Goal: Transaction & Acquisition: Purchase product/service

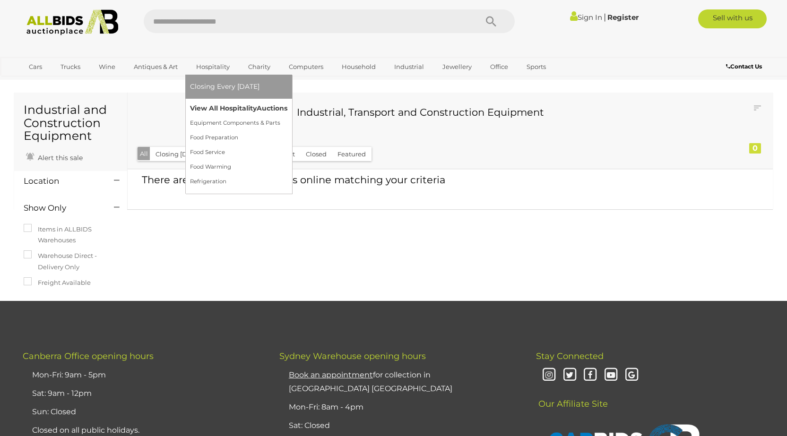
click at [201, 106] on link "View All Hospitality Auctions" at bounding box center [238, 108] width 97 height 15
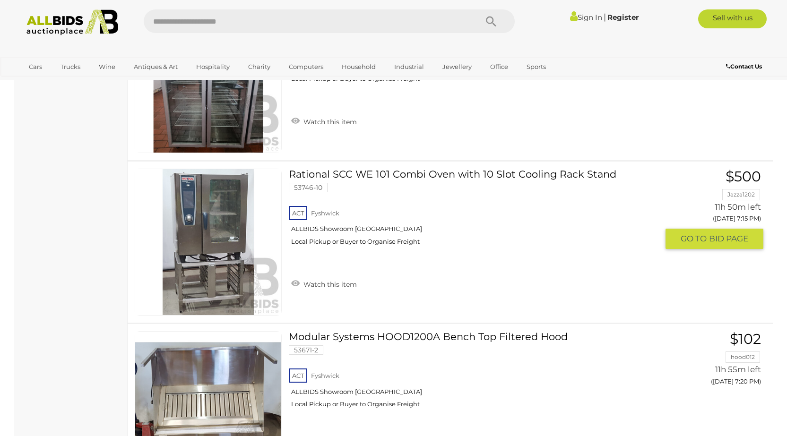
scroll to position [567, 0]
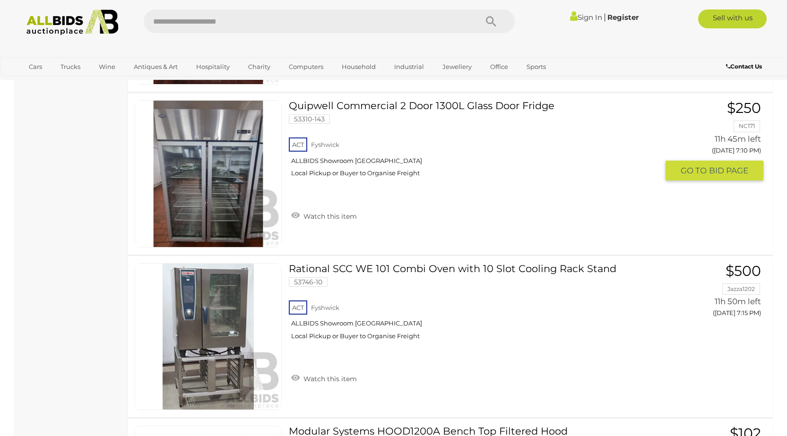
click at [214, 194] on img at bounding box center [208, 174] width 146 height 146
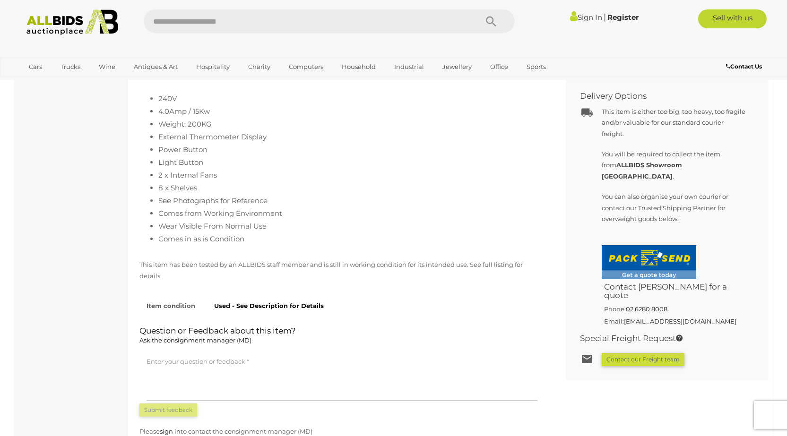
scroll to position [473, 0]
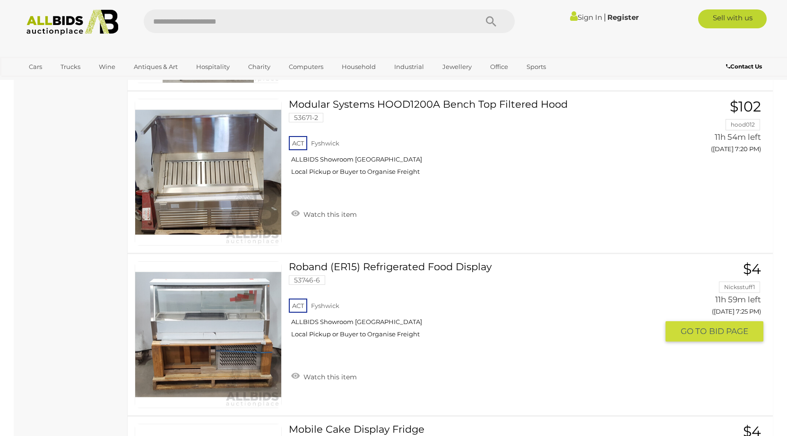
scroll to position [1036, 0]
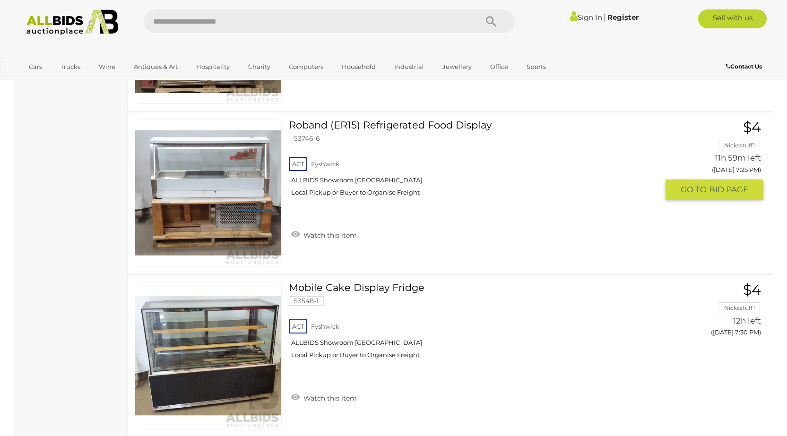
click at [234, 197] on link at bounding box center [208, 193] width 147 height 147
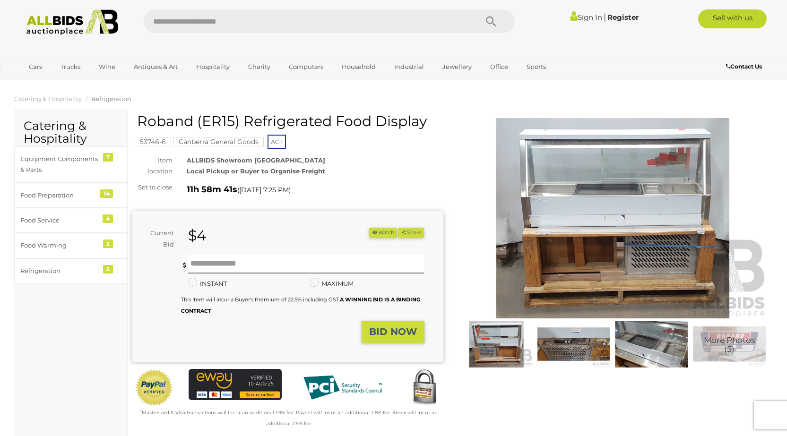
click at [580, 21] on link "Sign In" at bounding box center [586, 17] width 32 height 9
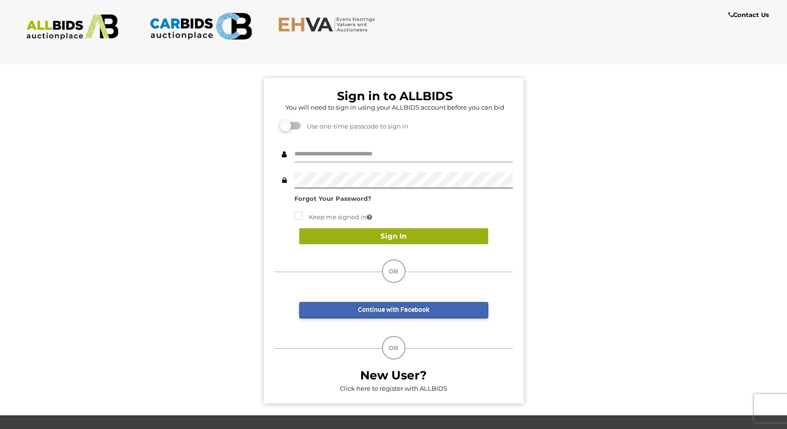
type input "**********"
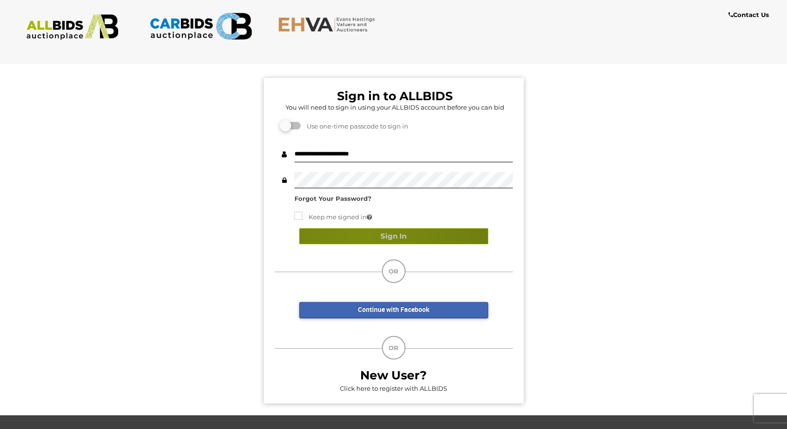
click at [360, 237] on button "Sign In" at bounding box center [393, 236] width 189 height 17
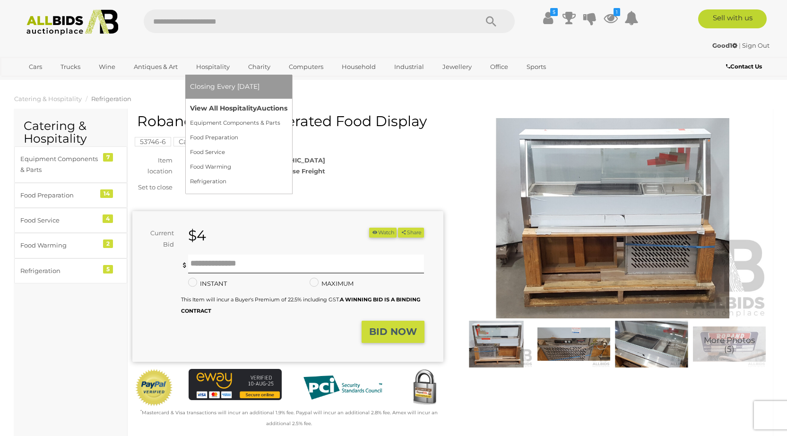
click at [221, 110] on link "View All Hospitality Auctions" at bounding box center [238, 108] width 97 height 15
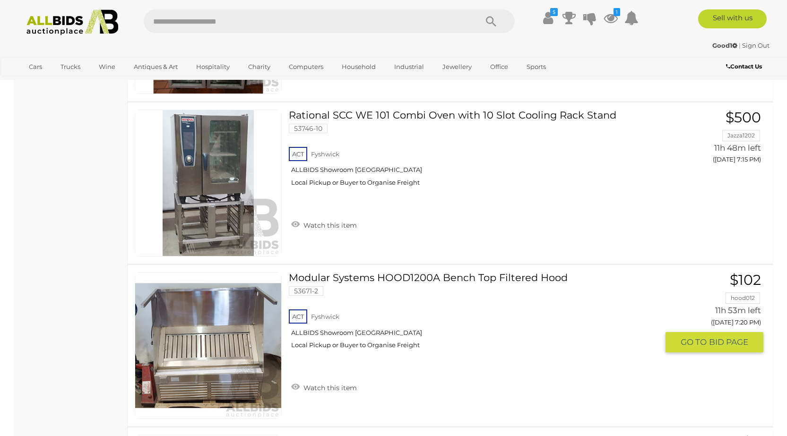
scroll to position [674, 0]
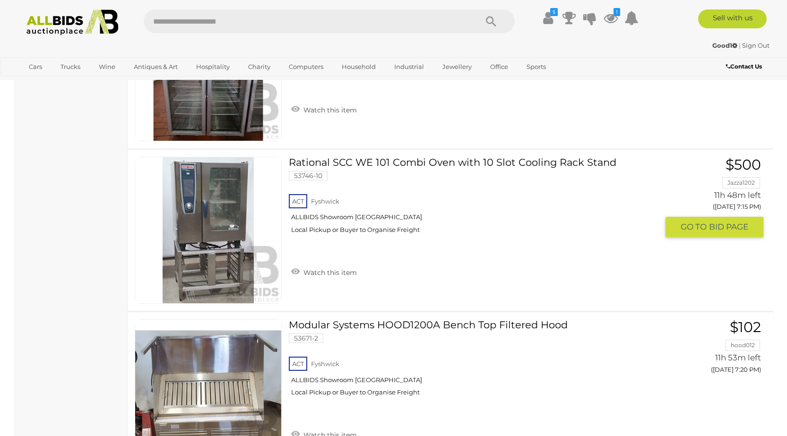
click at [215, 237] on link at bounding box center [208, 230] width 147 height 147
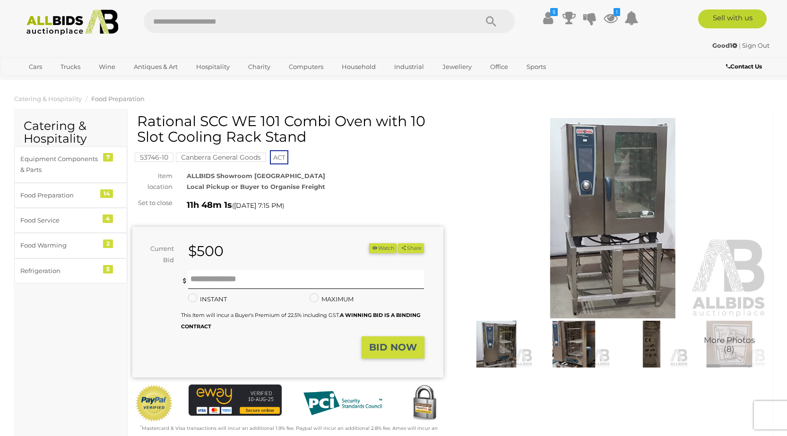
click at [380, 251] on button "Watch" at bounding box center [382, 248] width 27 height 10
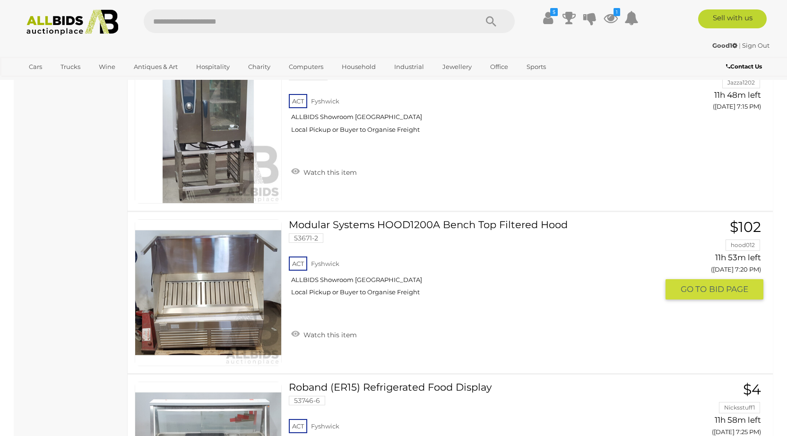
scroll to position [679, 0]
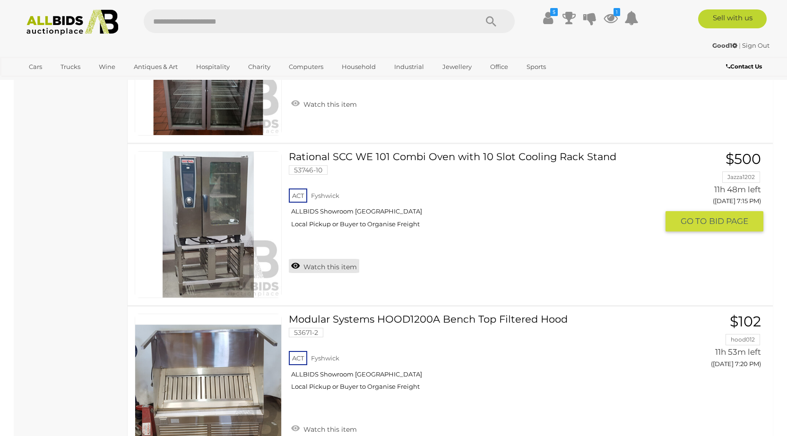
click at [320, 265] on link "Watch this item" at bounding box center [324, 266] width 70 height 14
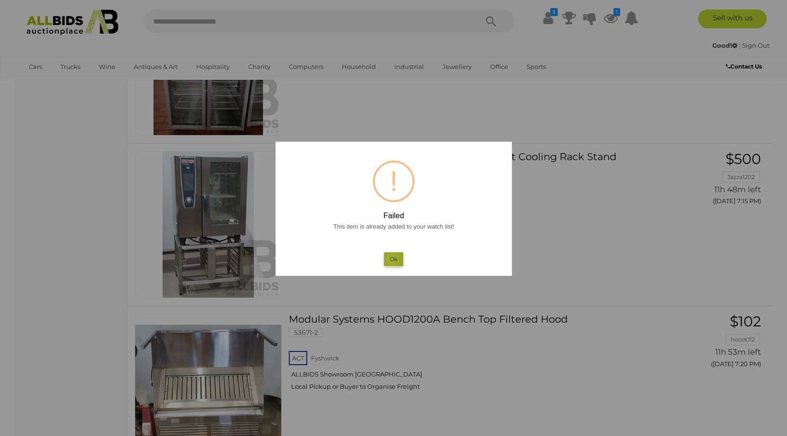
click at [391, 259] on button "Ok" at bounding box center [393, 259] width 19 height 14
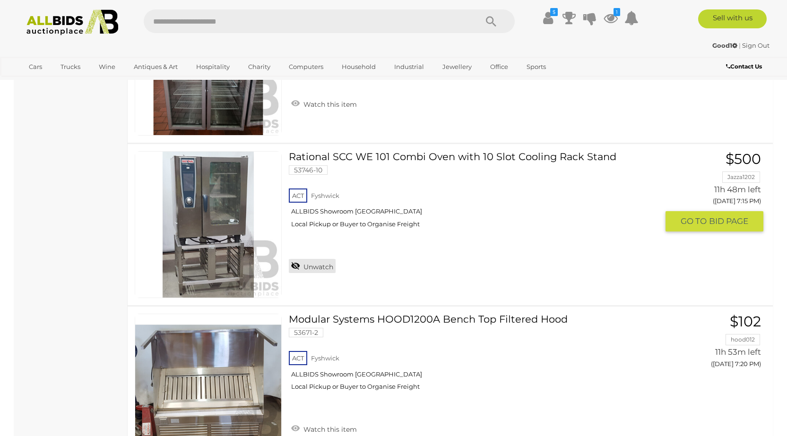
click at [328, 264] on link "Unwatch" at bounding box center [312, 266] width 47 height 14
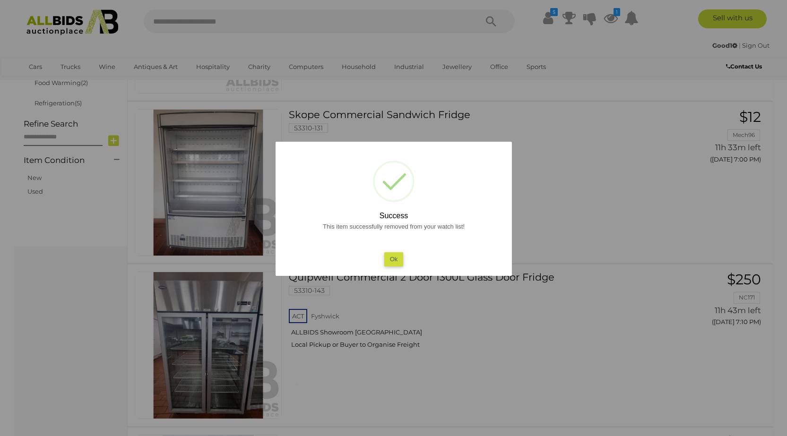
scroll to position [443, 0]
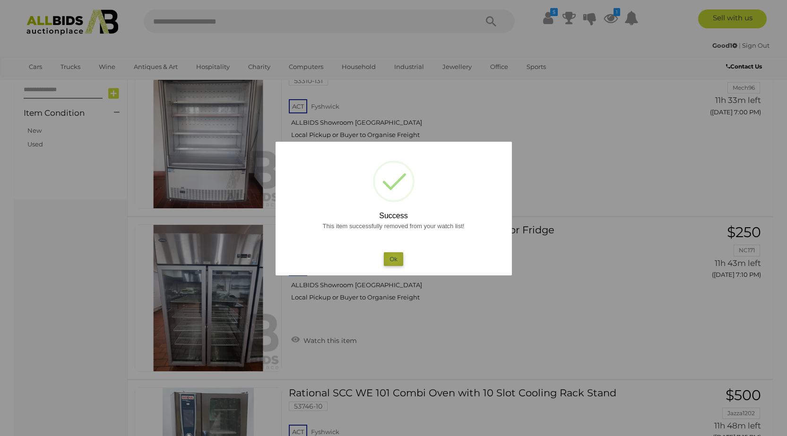
click at [394, 258] on button "Ok" at bounding box center [393, 259] width 19 height 14
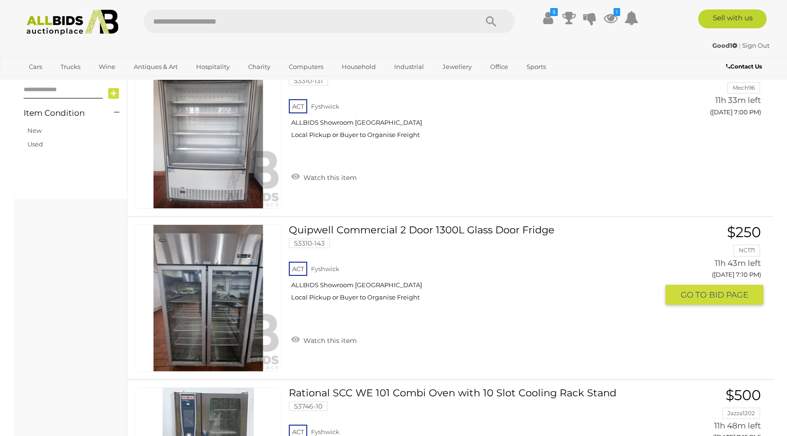
click at [326, 337] on link "Watch this item" at bounding box center [324, 340] width 70 height 14
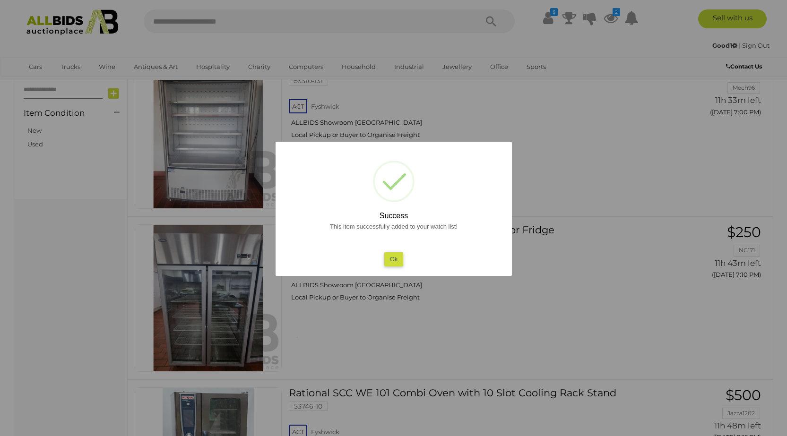
click at [392, 255] on button "Ok" at bounding box center [393, 259] width 19 height 14
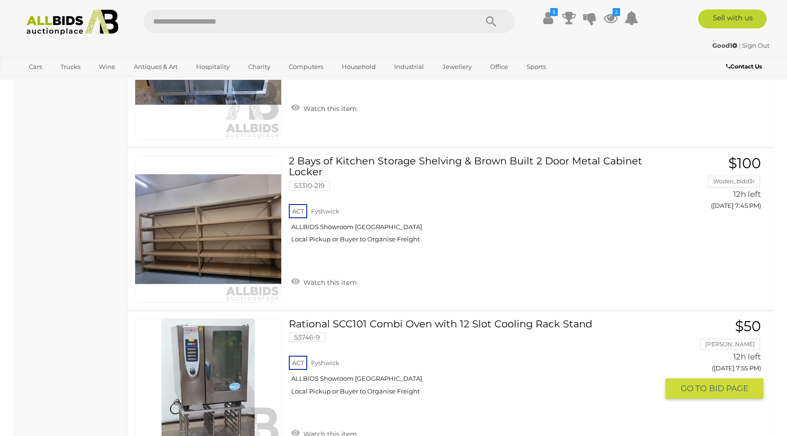
scroll to position [1908, 0]
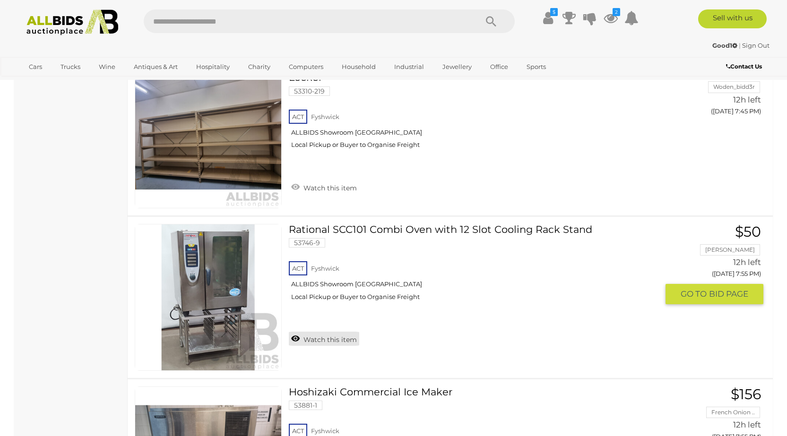
click at [323, 342] on link "Watch this item" at bounding box center [324, 339] width 70 height 14
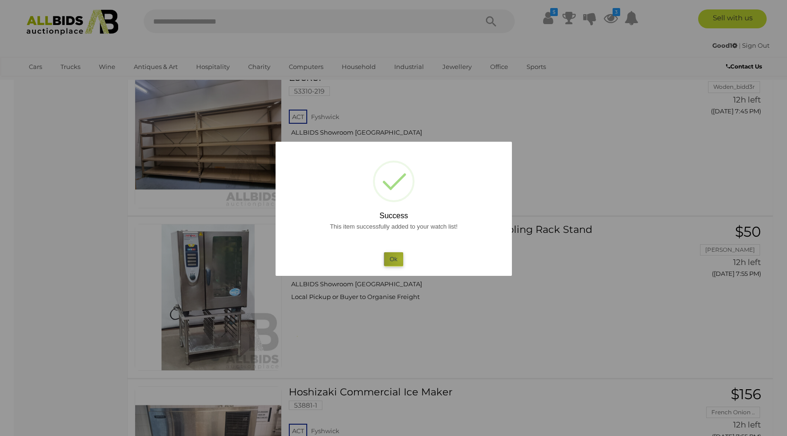
click at [400, 259] on button "Ok" at bounding box center [393, 259] width 19 height 14
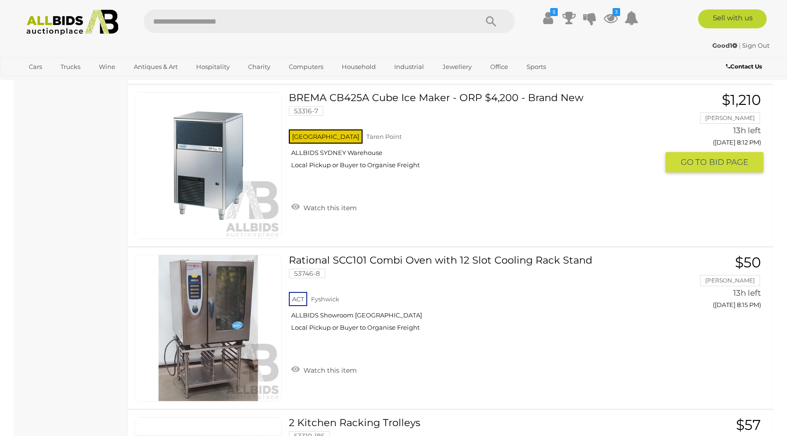
scroll to position [2901, 0]
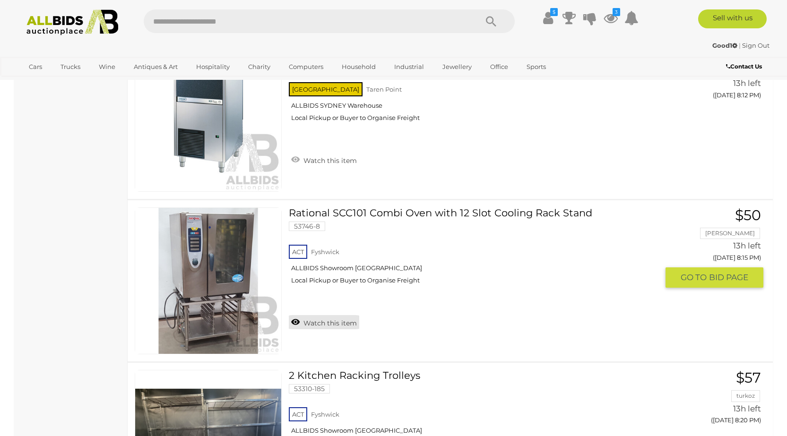
click at [322, 323] on link "Watch this item" at bounding box center [324, 322] width 70 height 14
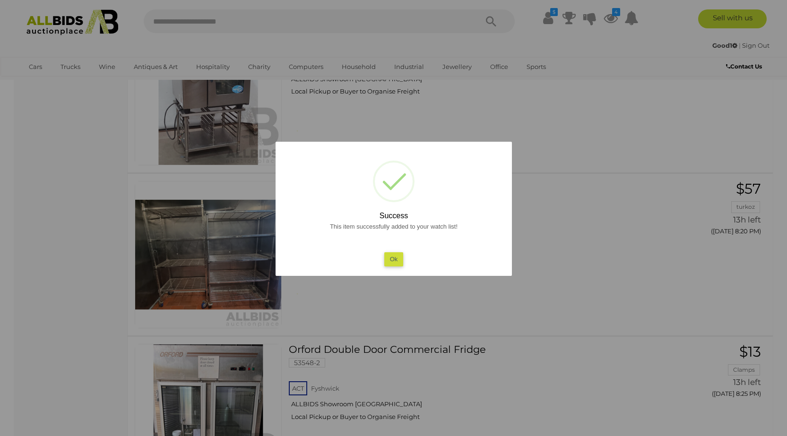
scroll to position [3231, 0]
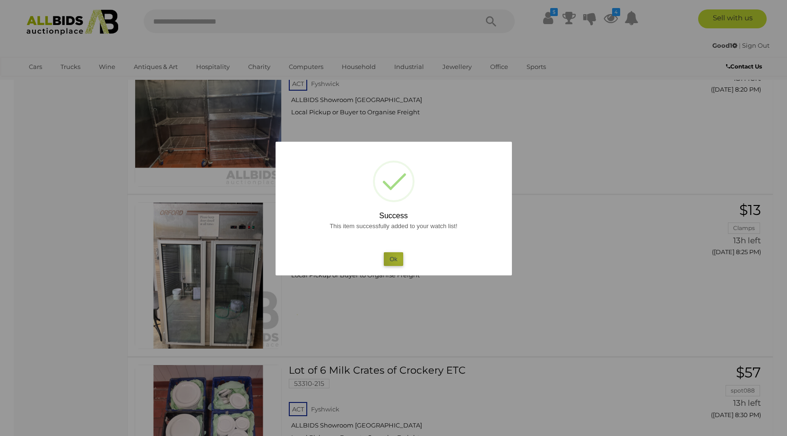
click at [398, 259] on button "Ok" at bounding box center [393, 259] width 19 height 14
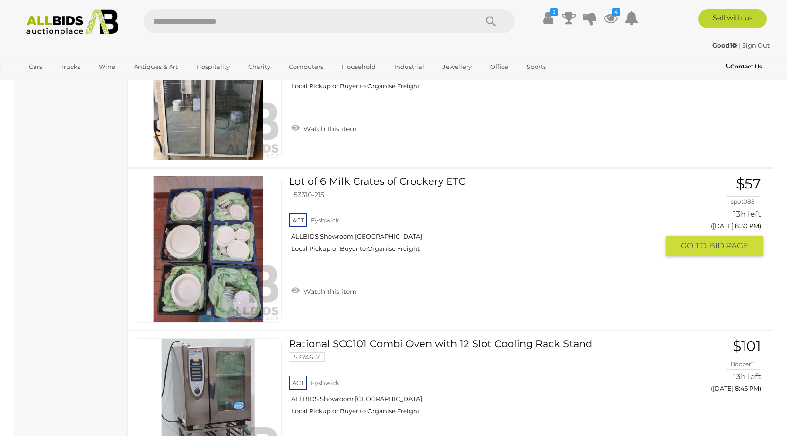
scroll to position [3562, 0]
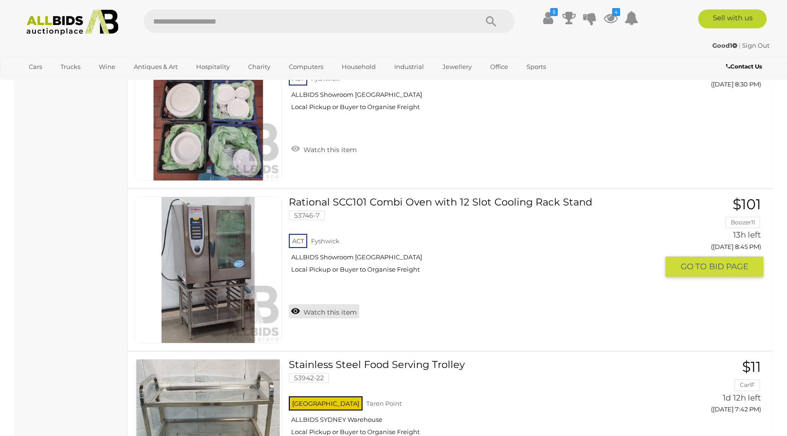
click at [325, 312] on link "Watch this item" at bounding box center [324, 311] width 70 height 14
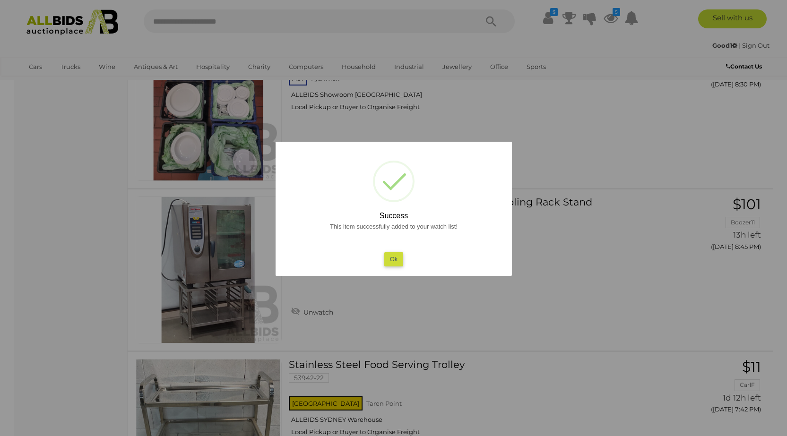
click at [396, 261] on button "Ok" at bounding box center [393, 259] width 19 height 14
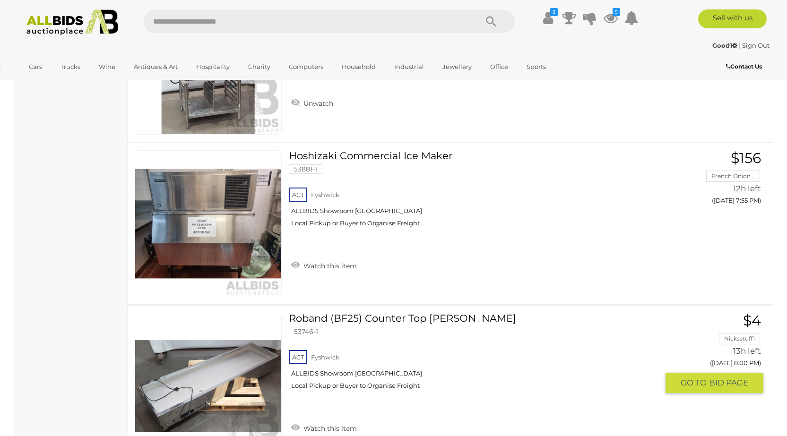
scroll to position [2050, 0]
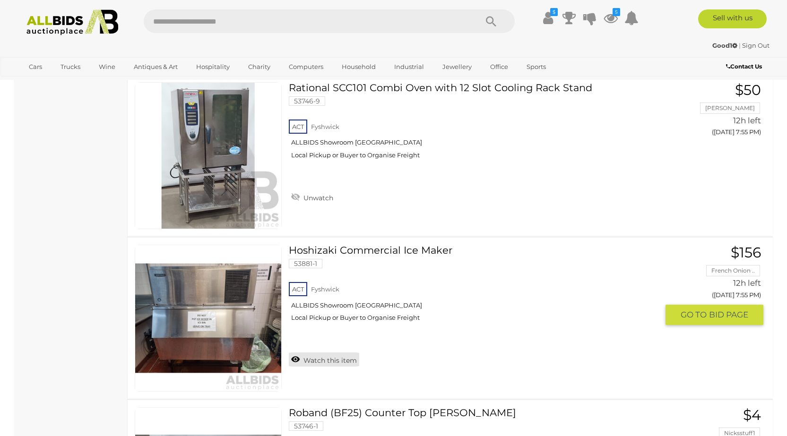
click at [314, 362] on link "Watch this item" at bounding box center [324, 360] width 70 height 14
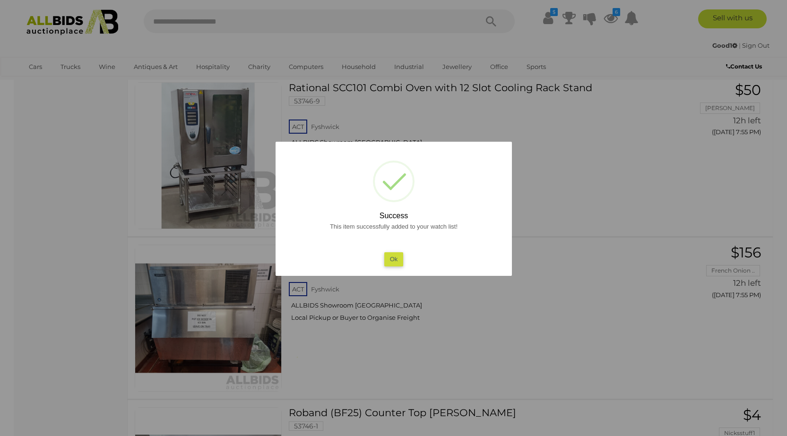
click at [189, 334] on div at bounding box center [393, 218] width 787 height 436
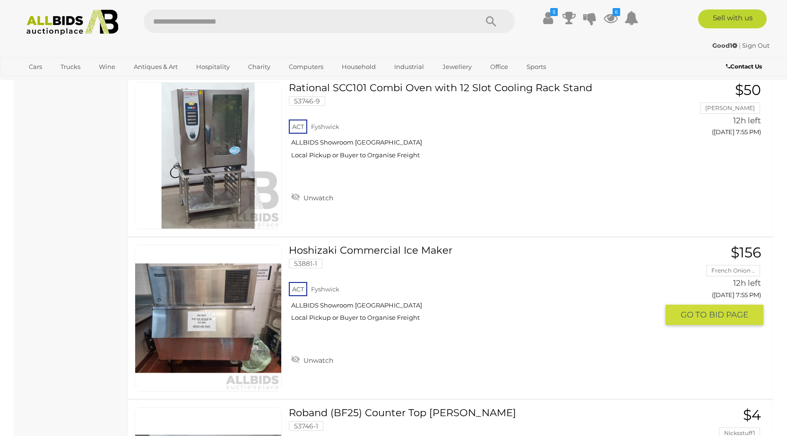
click at [200, 329] on img at bounding box center [208, 318] width 146 height 146
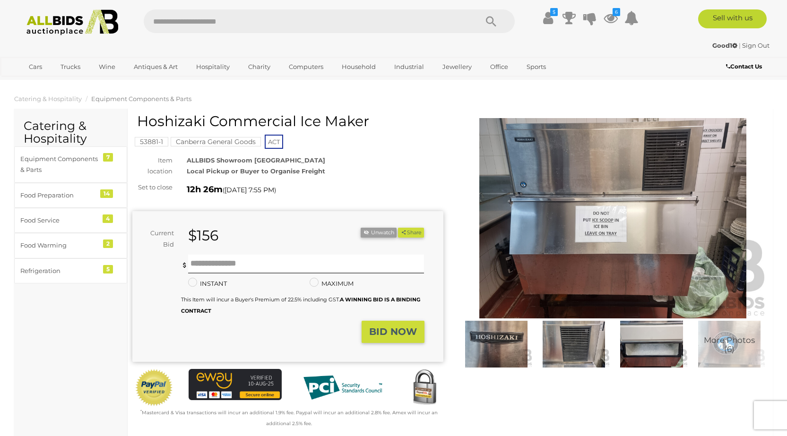
click at [540, 96] on ol "Catering & Hospitality Equipment Components & Parts" at bounding box center [393, 99] width 787 height 16
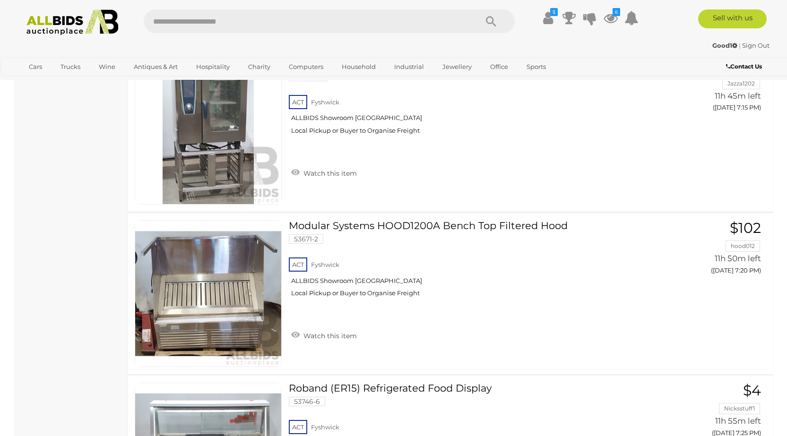
scroll to position [726, 0]
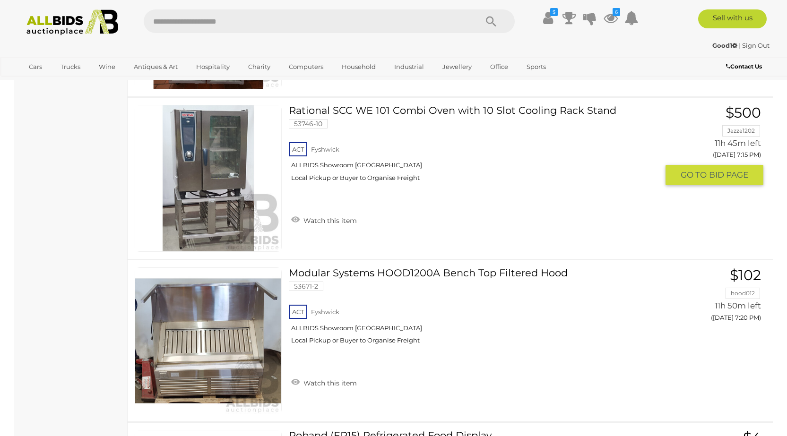
click at [333, 221] on link "Watch this item" at bounding box center [324, 220] width 70 height 14
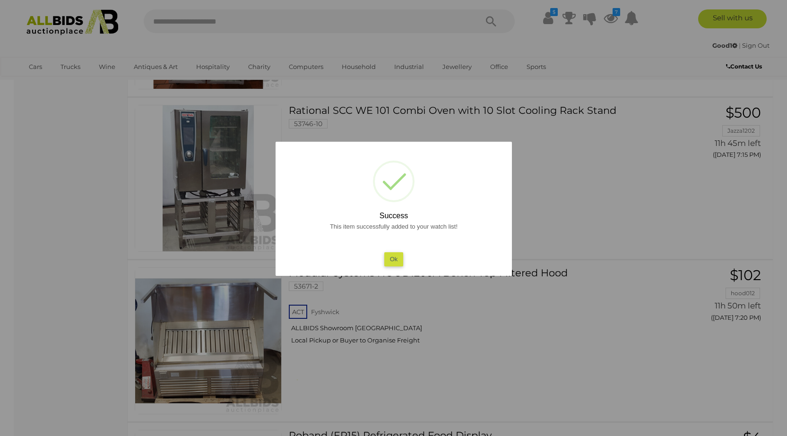
click at [595, 212] on div at bounding box center [393, 218] width 787 height 436
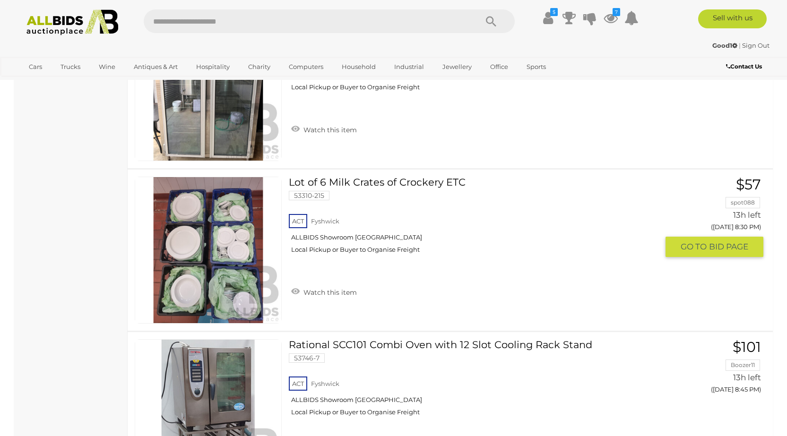
scroll to position [3325, 0]
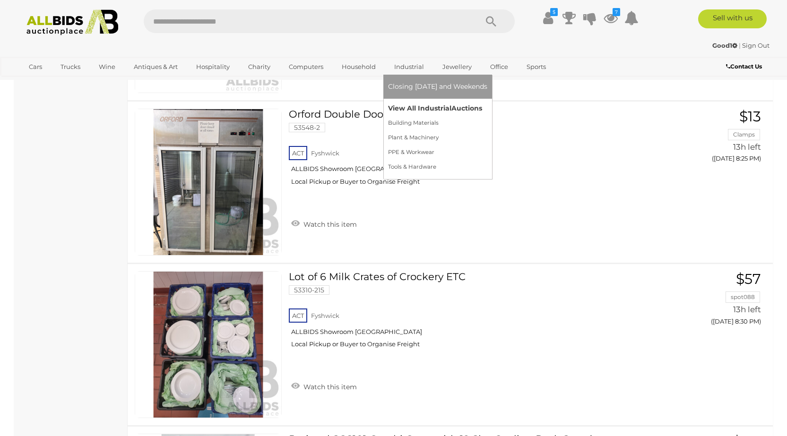
click at [396, 107] on link "View All Industrial Auctions" at bounding box center [437, 108] width 99 height 15
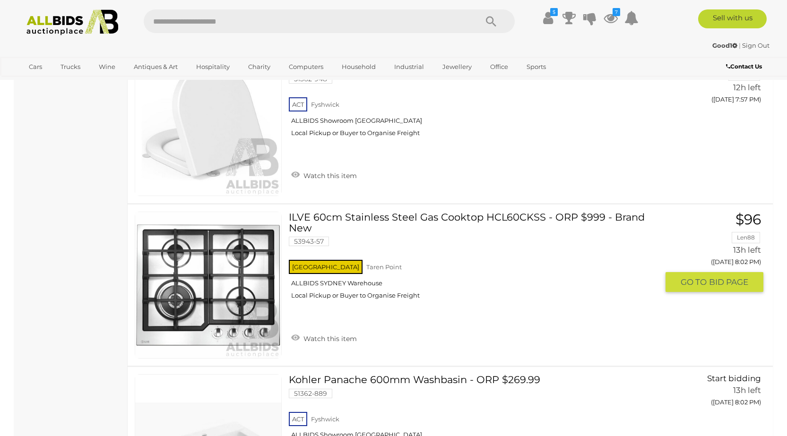
scroll to position [4537, 0]
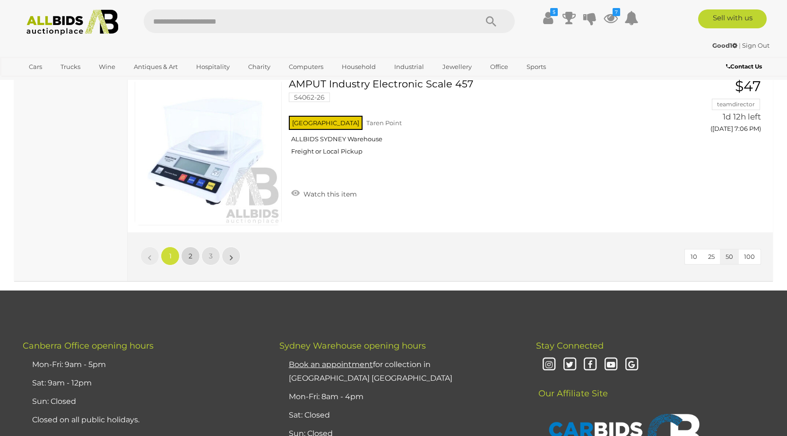
click at [188, 263] on link "2" at bounding box center [190, 256] width 19 height 19
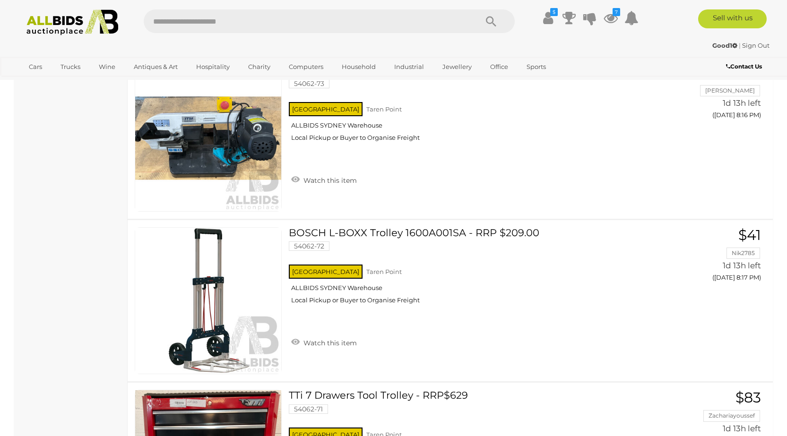
scroll to position [5568, 0]
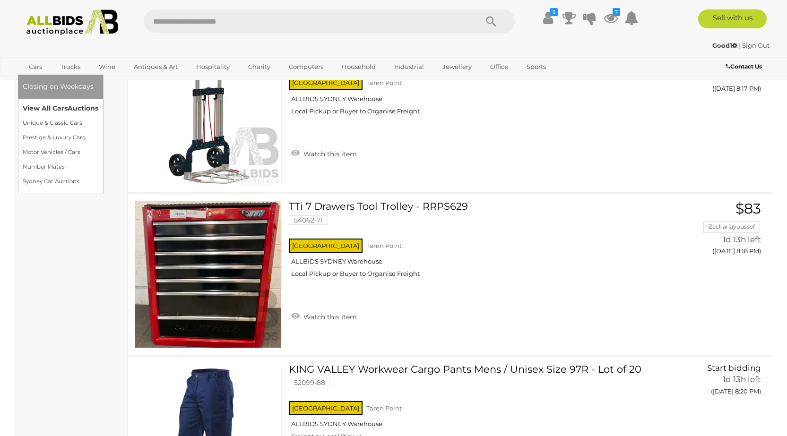
click at [43, 110] on link "View All Cars Auctions" at bounding box center [61, 108] width 76 height 15
